Goal: Obtain resource: Download file/media

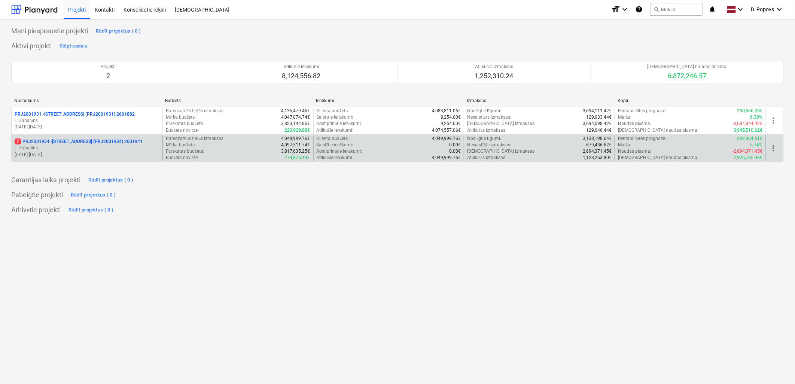
click at [94, 158] on div "7 PRJ2001934 - [STREET_ADDRESS] (PRJ2001934) 2601941 [PERSON_NAME] [DATE] - [DA…" at bounding box center [87, 149] width 151 height 26
click at [122, 155] on p "[DATE] - [DATE]" at bounding box center [87, 155] width 145 height 6
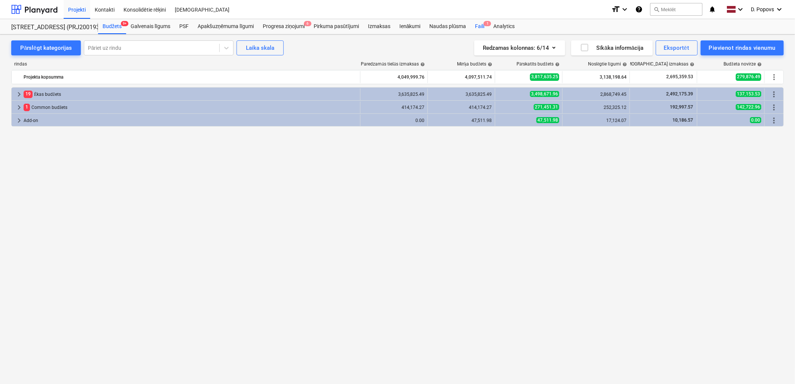
click at [478, 21] on div "Faili 1" at bounding box center [480, 26] width 18 height 15
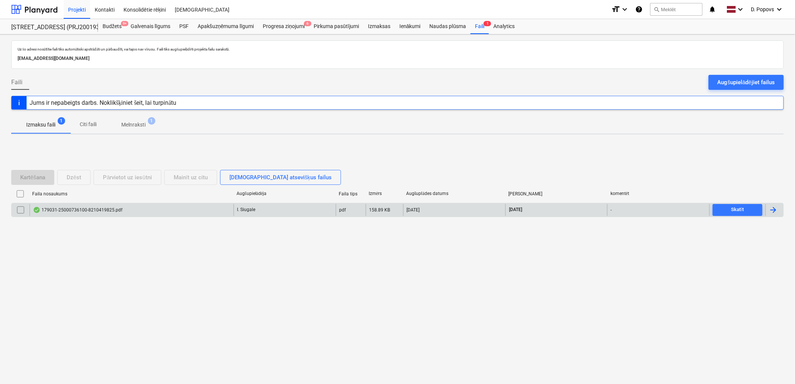
click at [125, 205] on div "179031-25000736100-8210419825.pdf" at bounding box center [132, 210] width 204 height 12
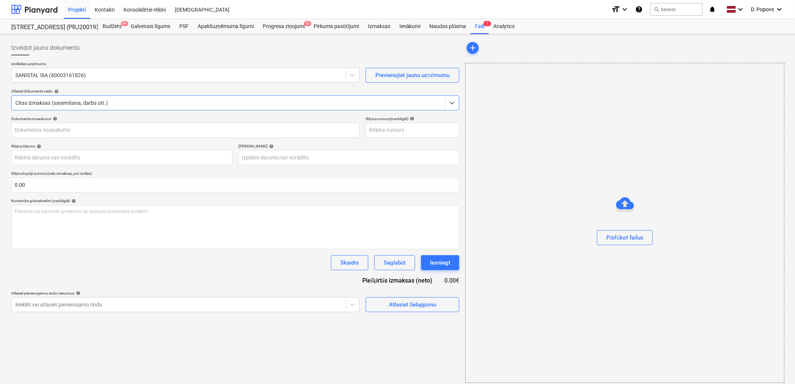
type input "25000736100"
type input "[DATE]"
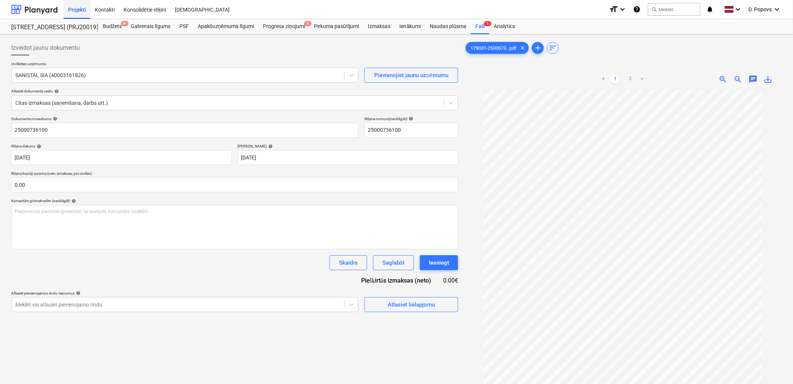
click at [87, 10] on div "Projekti" at bounding box center [77, 9] width 27 height 19
